Goal: Information Seeking & Learning: Check status

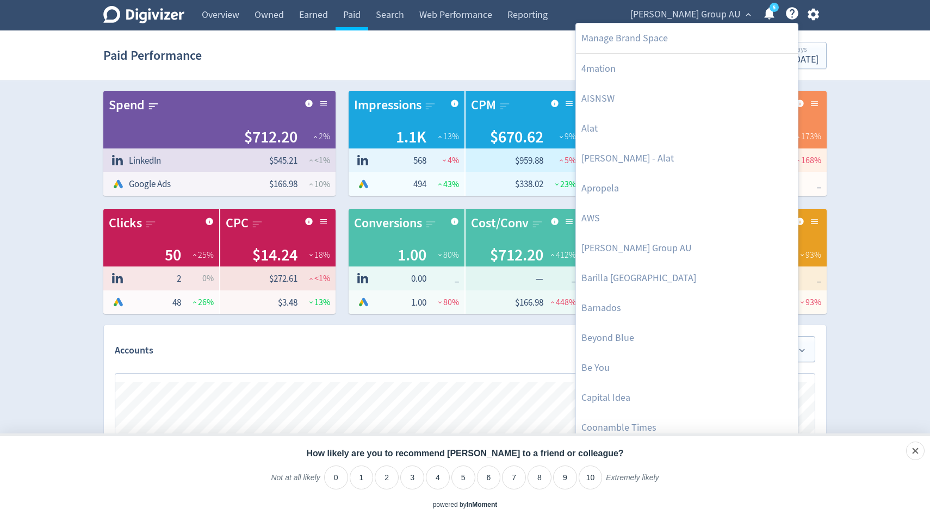
scroll to position [431, 0]
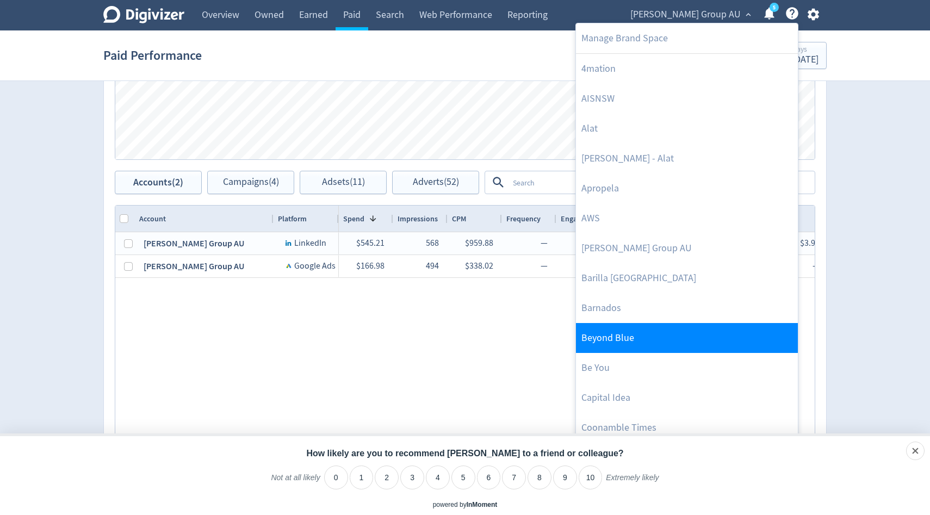
click at [608, 335] on link "Beyond Blue" at bounding box center [687, 338] width 222 height 30
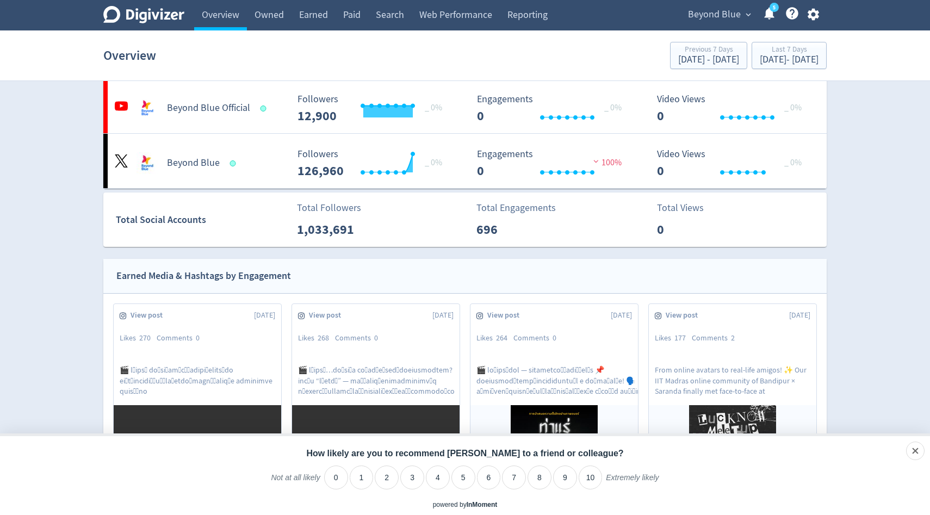
scroll to position [212, 0]
click at [766, 59] on div "[DATE] - [DATE]" at bounding box center [789, 60] width 59 height 10
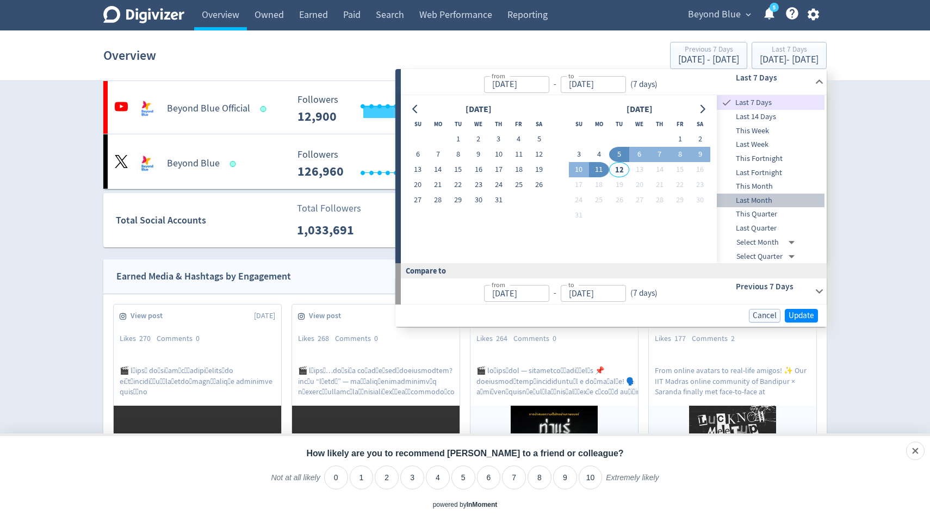
click at [747, 204] on span "Last Month" at bounding box center [771, 201] width 108 height 12
type input "[DATE]"
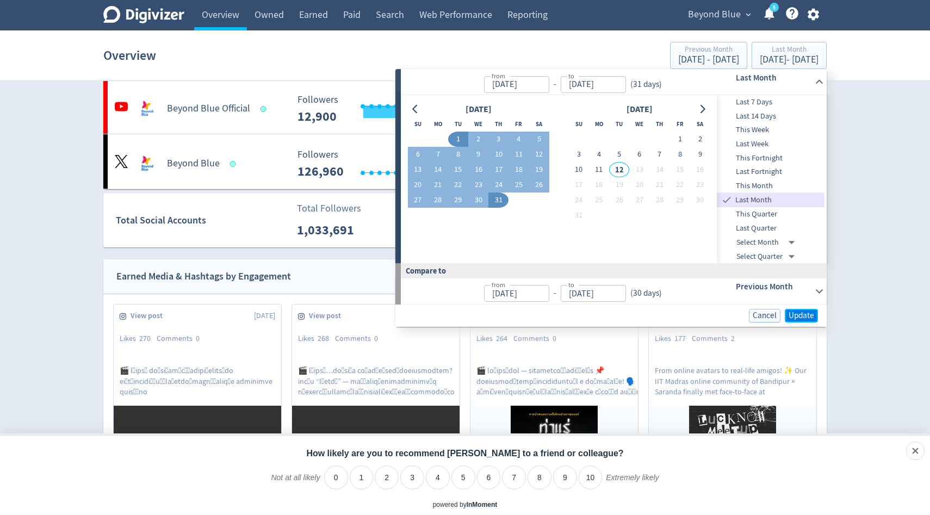
click at [805, 317] on span "Update" at bounding box center [802, 316] width 26 height 8
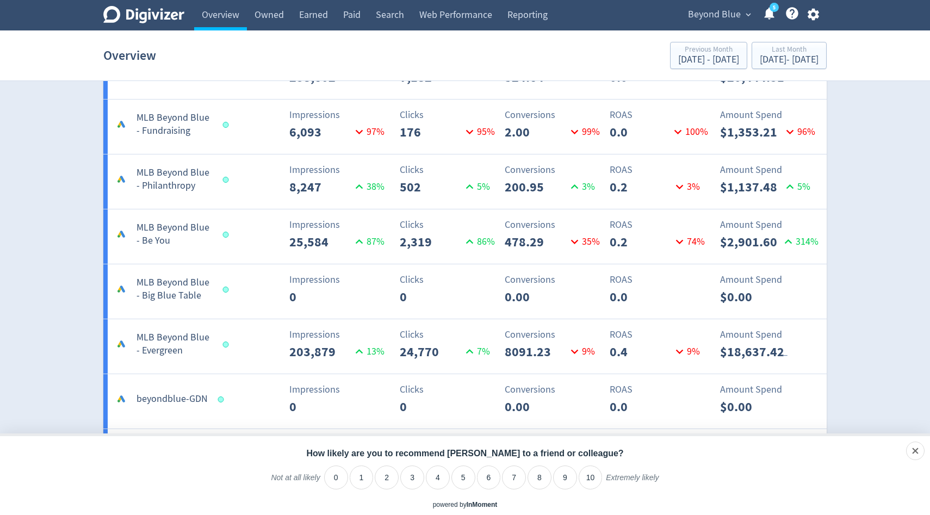
scroll to position [1698, 0]
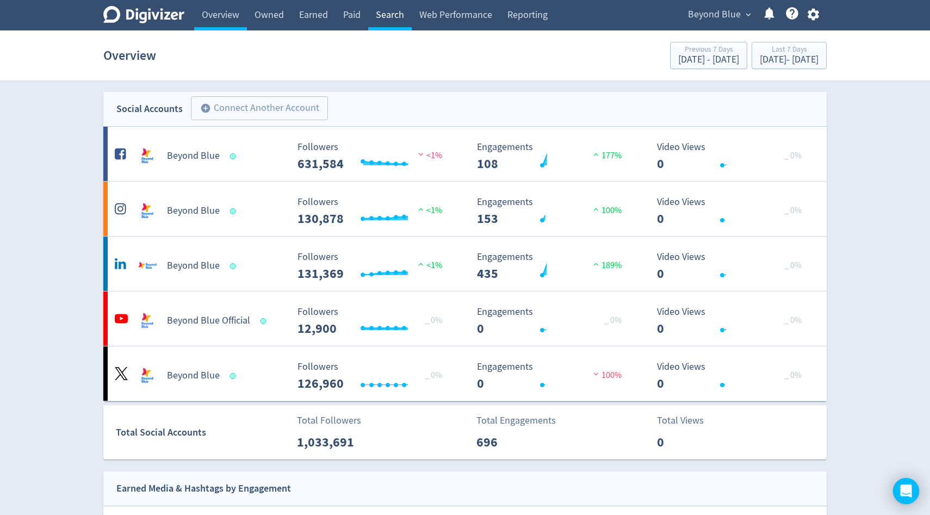
click at [385, 16] on link "Search" at bounding box center [390, 15] width 44 height 30
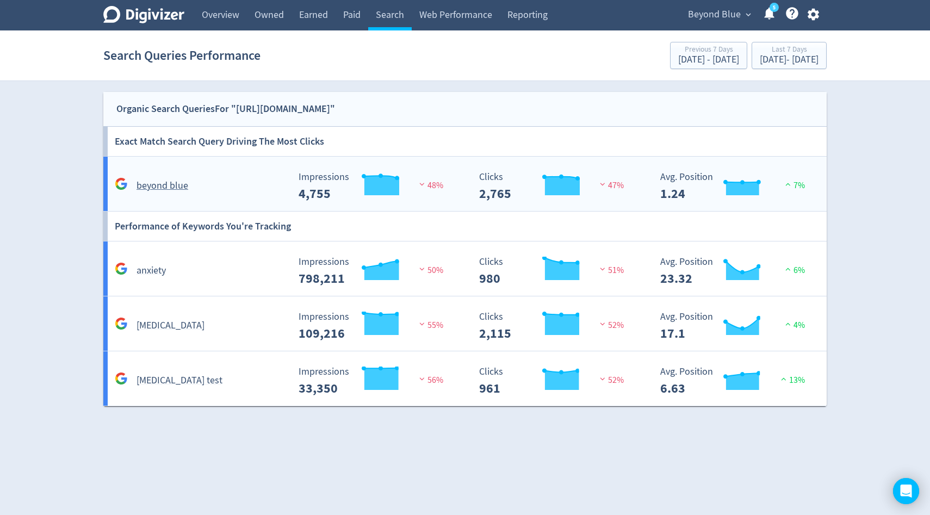
click at [323, 164] on div "Created with Highcharts 10.3.3 Impressions 4,755 48%" at bounding box center [379, 182] width 181 height 38
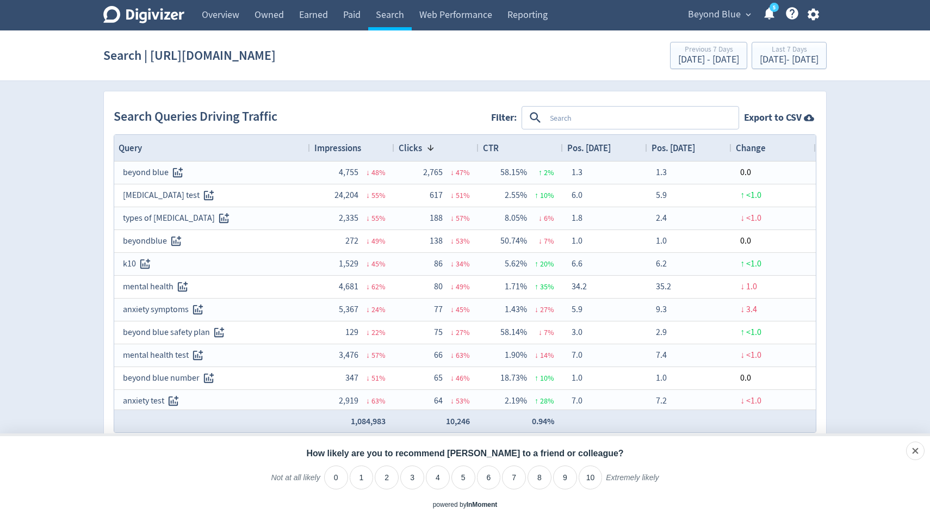
click at [555, 117] on textarea at bounding box center [642, 118] width 192 height 20
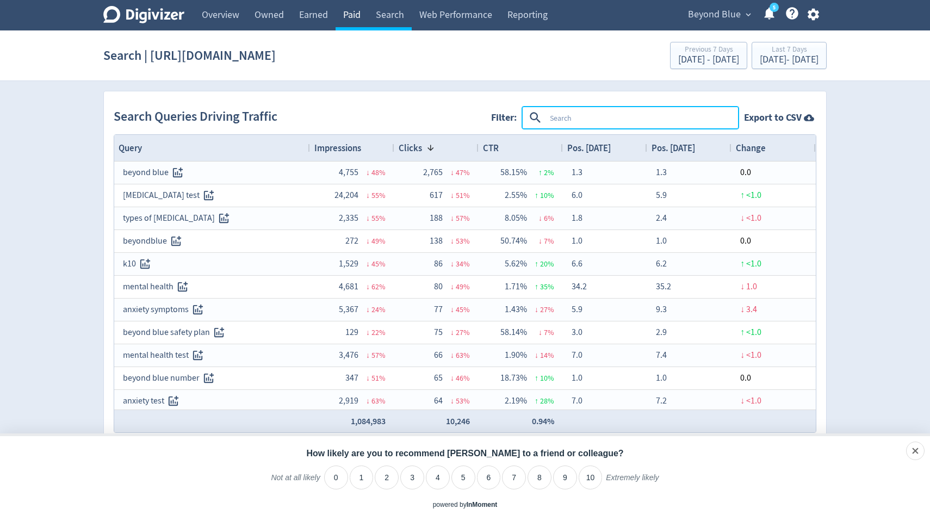
click at [351, 22] on link "Paid" at bounding box center [352, 15] width 33 height 30
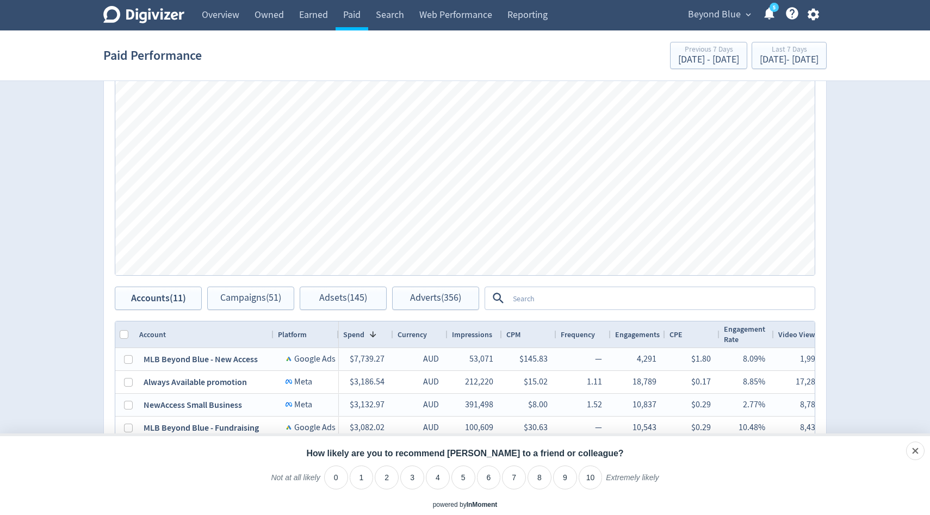
scroll to position [459, 0]
click at [404, 29] on link "Search" at bounding box center [390, 15] width 44 height 30
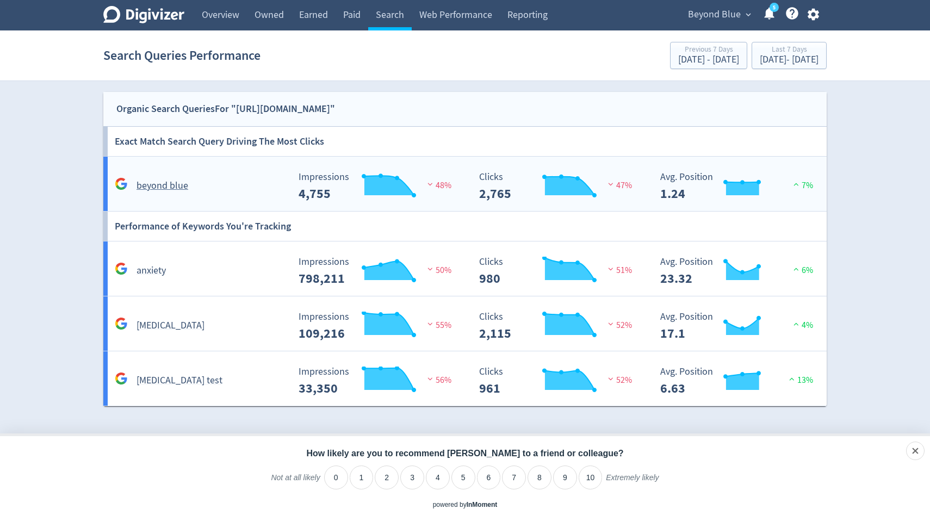
click at [493, 183] on rect "\a Clicks\a 2,765\a" at bounding box center [555, 186] width 163 height 29
